Goal: Use online tool/utility: Utilize a website feature to perform a specific function

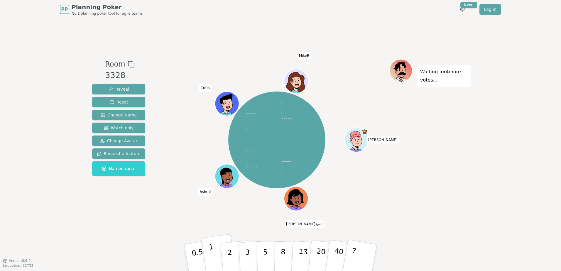
click at [209, 252] on button "1" at bounding box center [218, 258] width 35 height 48
click at [293, 204] on icon at bounding box center [297, 203] width 12 height 4
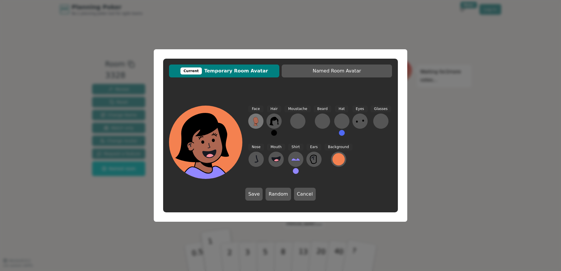
click at [257, 119] on icon at bounding box center [255, 120] width 5 height 6
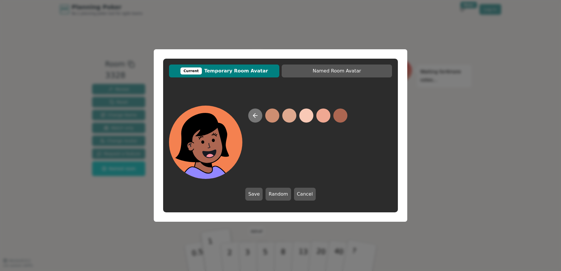
click at [256, 117] on icon at bounding box center [255, 115] width 7 height 7
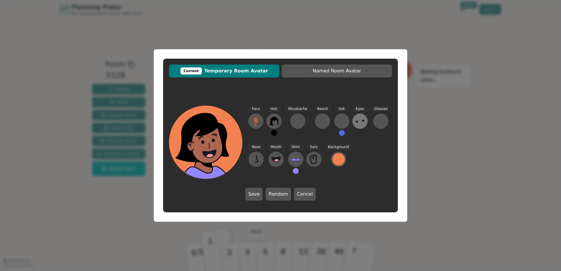
click at [355, 117] on icon at bounding box center [359, 120] width 9 height 9
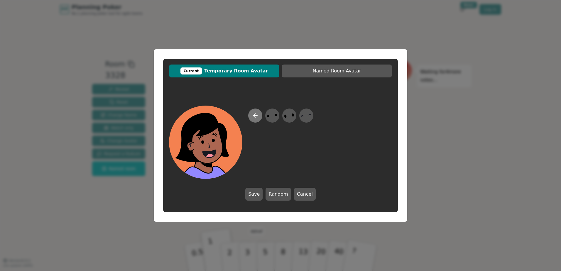
click at [257, 116] on icon at bounding box center [255, 116] width 4 height 0
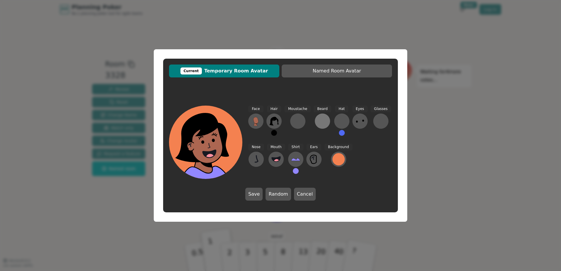
click at [318, 120] on div at bounding box center [322, 120] width 9 height 9
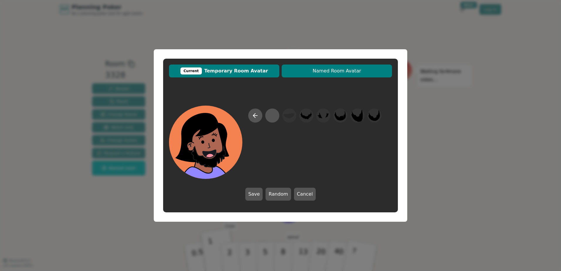
click at [317, 74] on button "Named Room Avatar" at bounding box center [337, 71] width 110 height 13
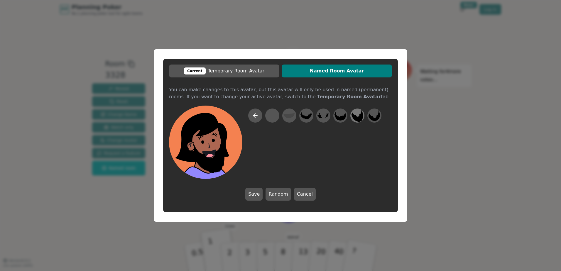
click at [353, 116] on icon at bounding box center [356, 115] width 11 height 13
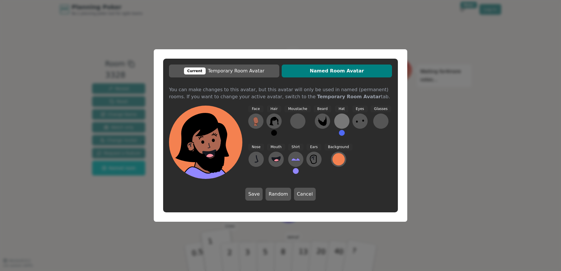
click at [339, 118] on div at bounding box center [341, 120] width 9 height 9
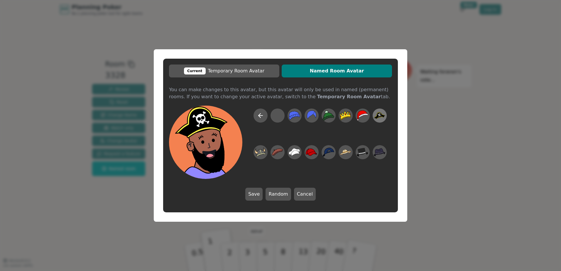
click at [377, 115] on icon at bounding box center [379, 115] width 11 height 7
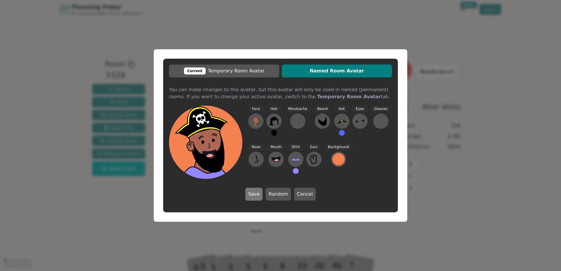
click at [258, 195] on button "Save" at bounding box center [253, 194] width 17 height 13
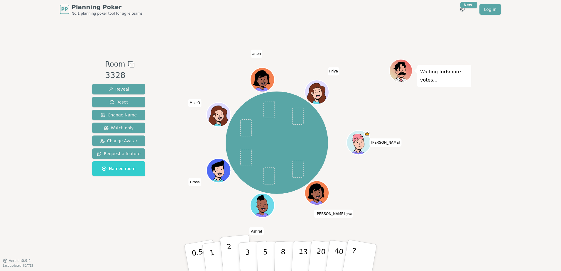
click at [227, 254] on button "2" at bounding box center [236, 258] width 33 height 47
click at [35, 95] on div "PP Planning Poker No.1 planning poker tool for agile teams Toggle theme New! Lo…" at bounding box center [280, 135] width 561 height 271
click at [229, 257] on p "2" at bounding box center [230, 259] width 8 height 32
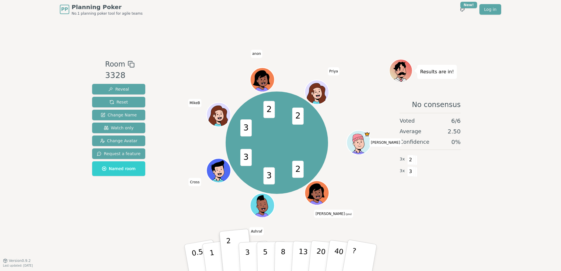
click at [473, 194] on div "PP Planning Poker No.1 planning poker tool for agile teams Toggle theme New! Lo…" at bounding box center [280, 135] width 561 height 271
